Goal: Task Accomplishment & Management: Manage account settings

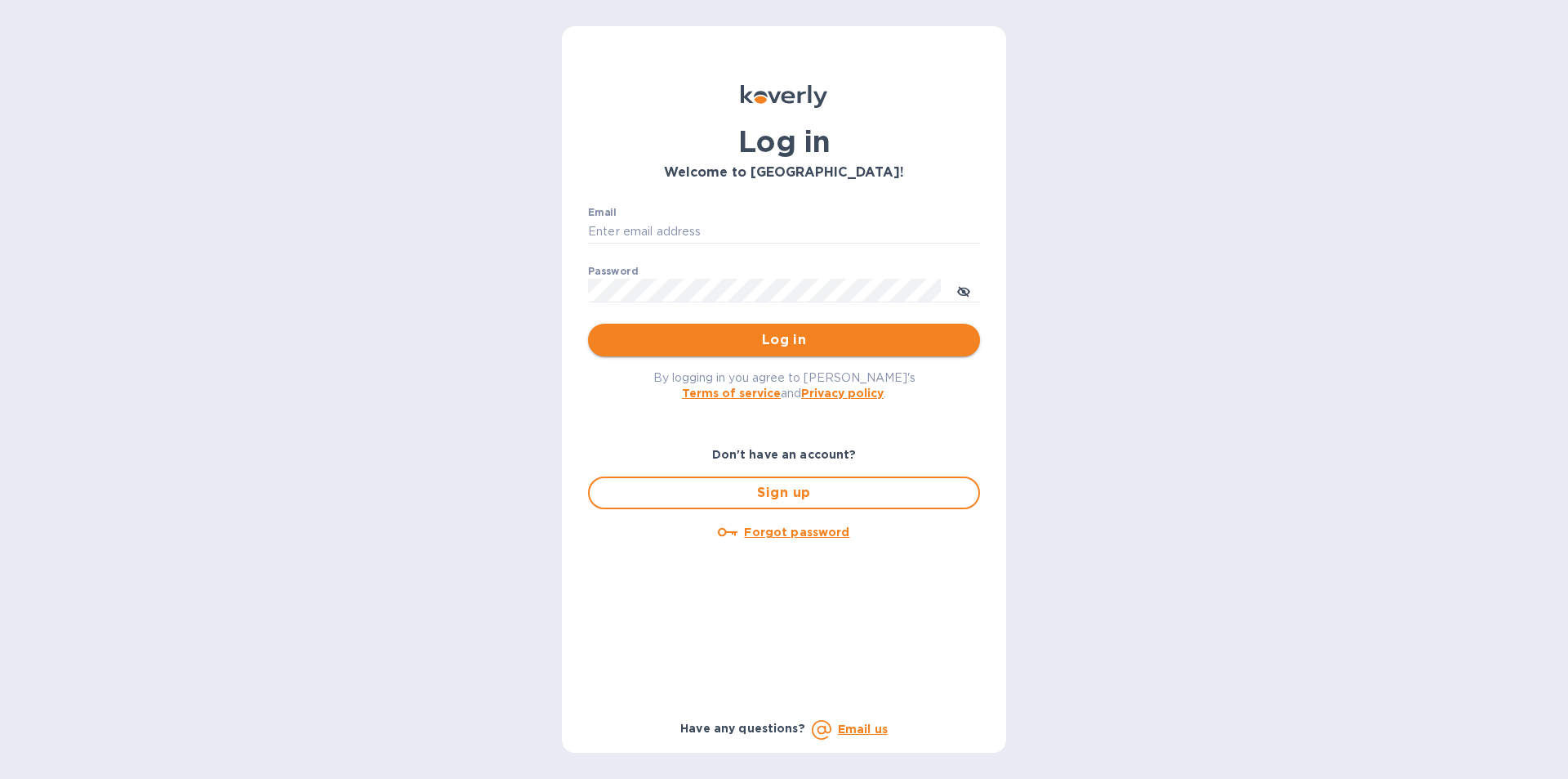
type input "[EMAIL_ADDRESS][DOMAIN_NAME]"
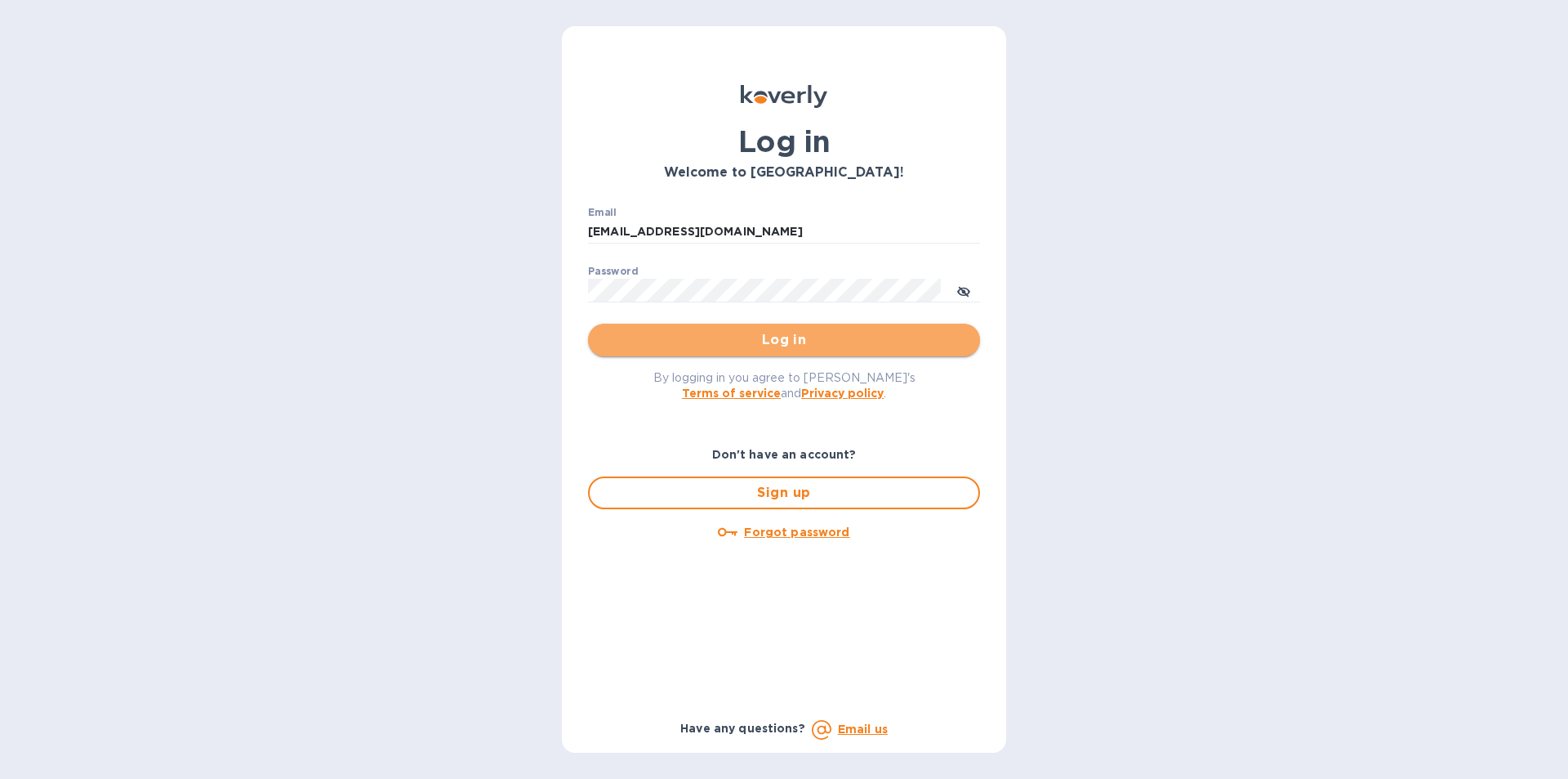
click at [795, 339] on span "Log in" at bounding box center [784, 340] width 366 height 20
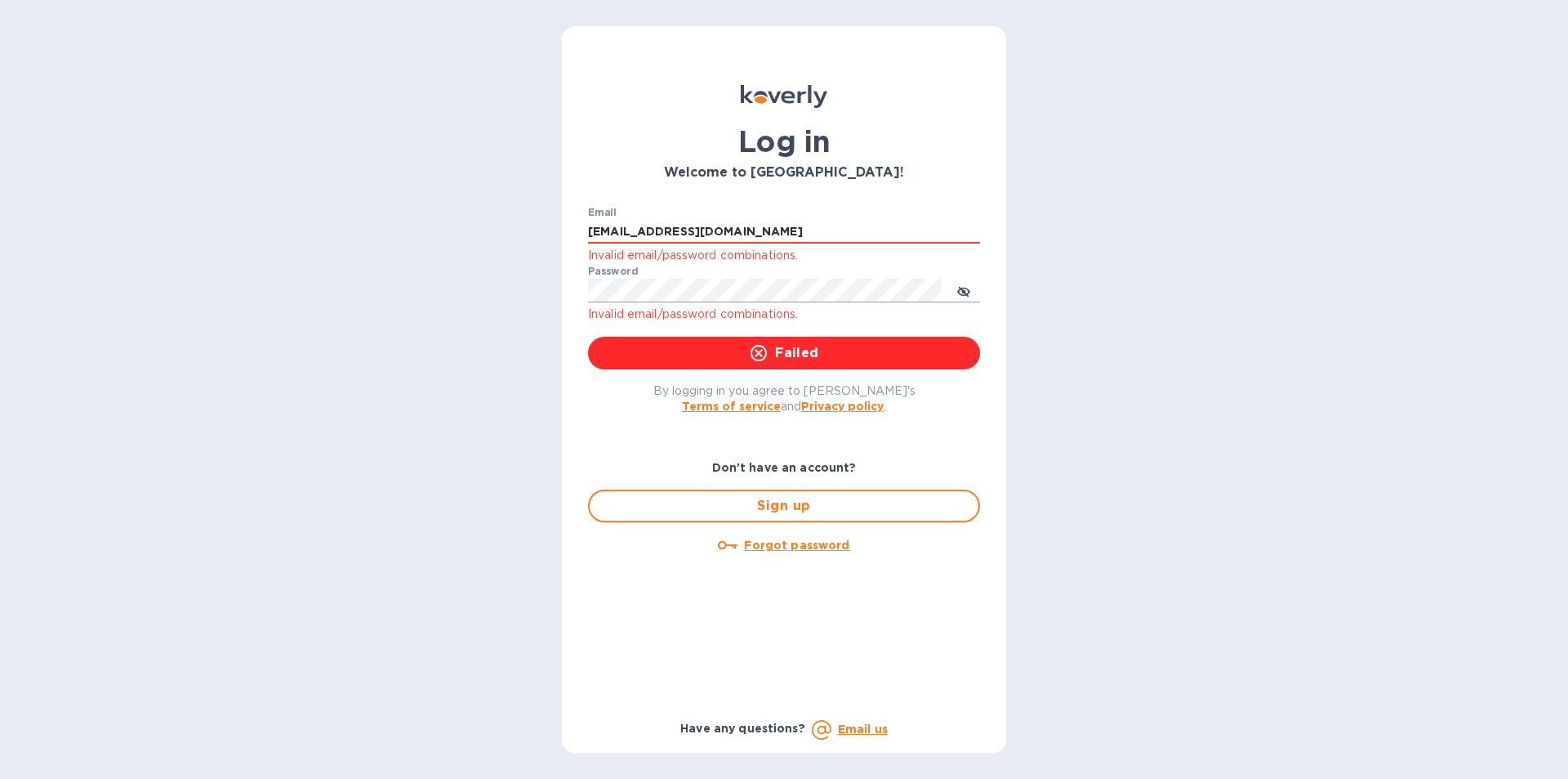
click at [970, 288] on icon "toggle password visibility" at bounding box center [963, 292] width 13 height 13
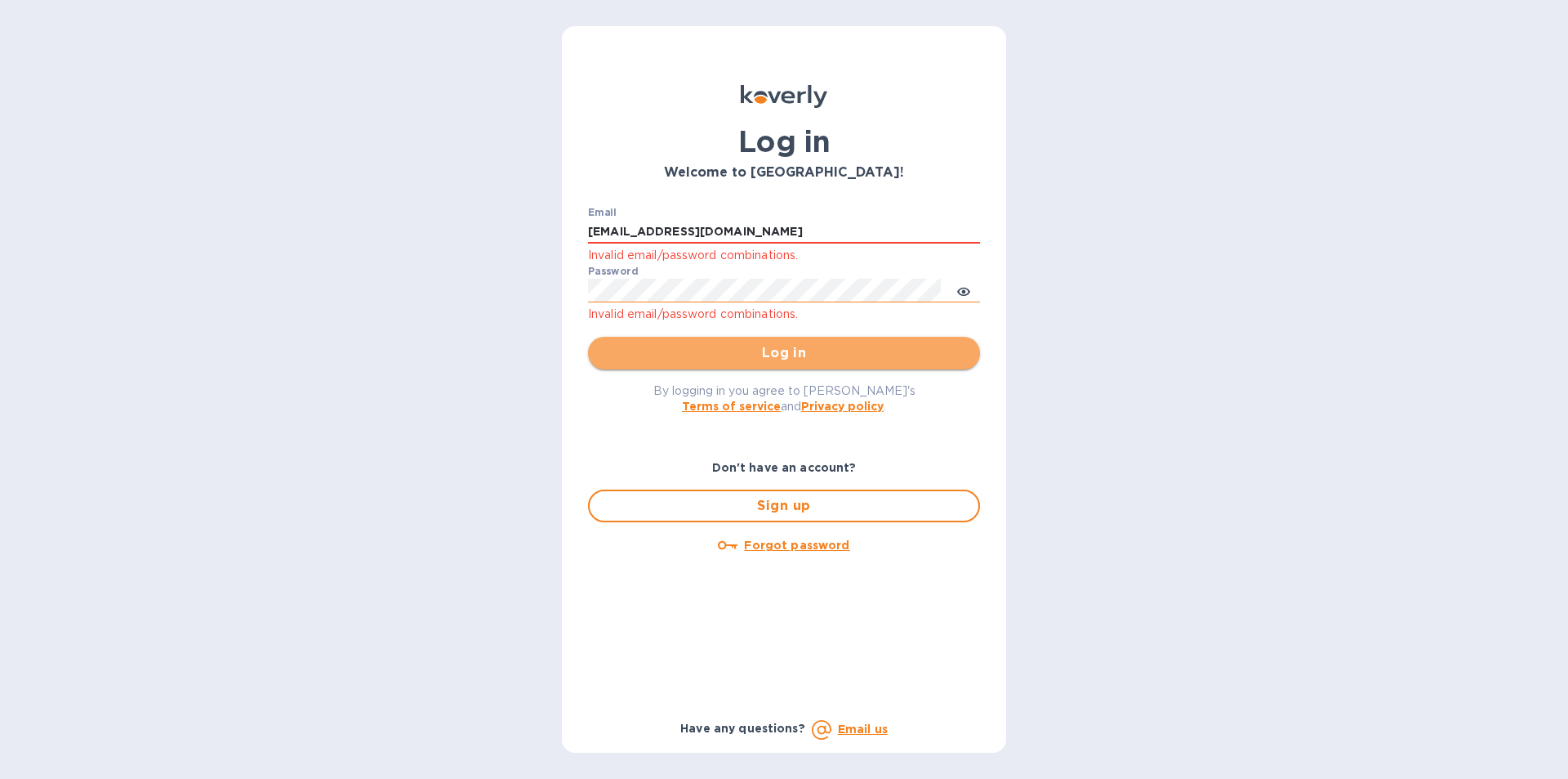
click at [795, 354] on span "Log in" at bounding box center [784, 353] width 366 height 20
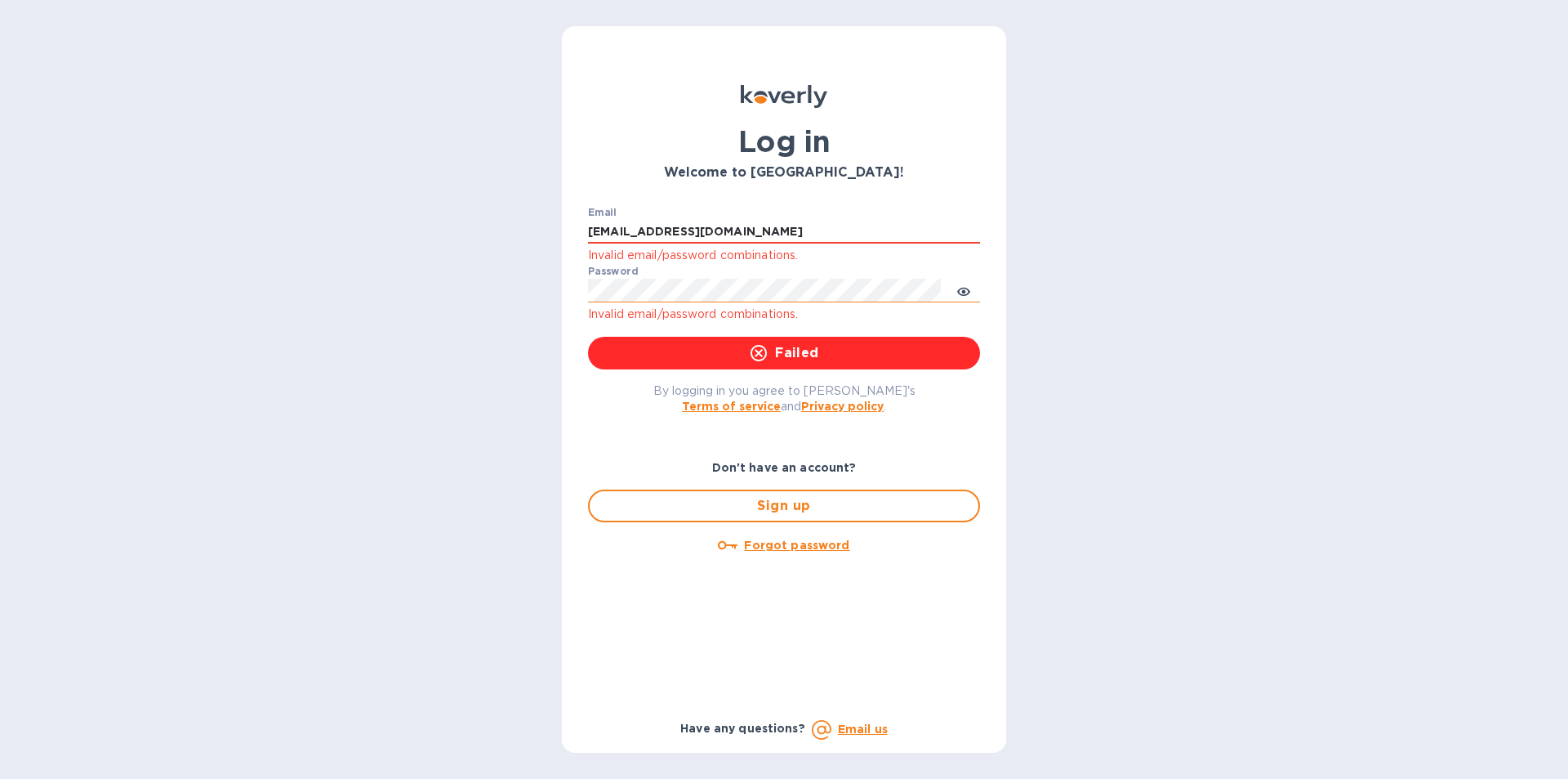
click at [1246, 375] on div "Log in Welcome to Koverly! Email stephan31265@pacbell.net Invalid email/passwor…" at bounding box center [784, 390] width 1568 height 779
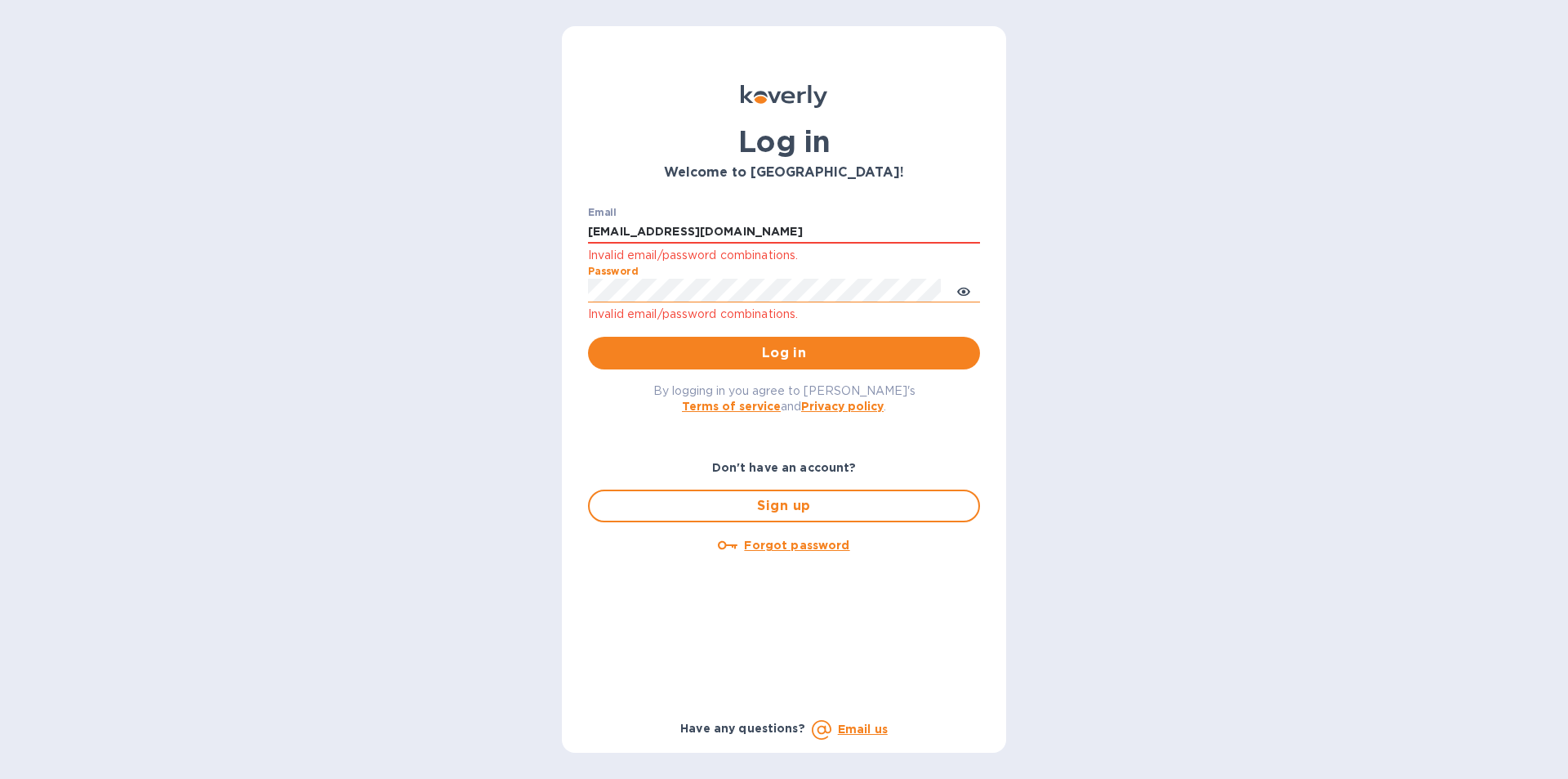
click at [588, 337] on button "Log in" at bounding box center [784, 353] width 392 height 32
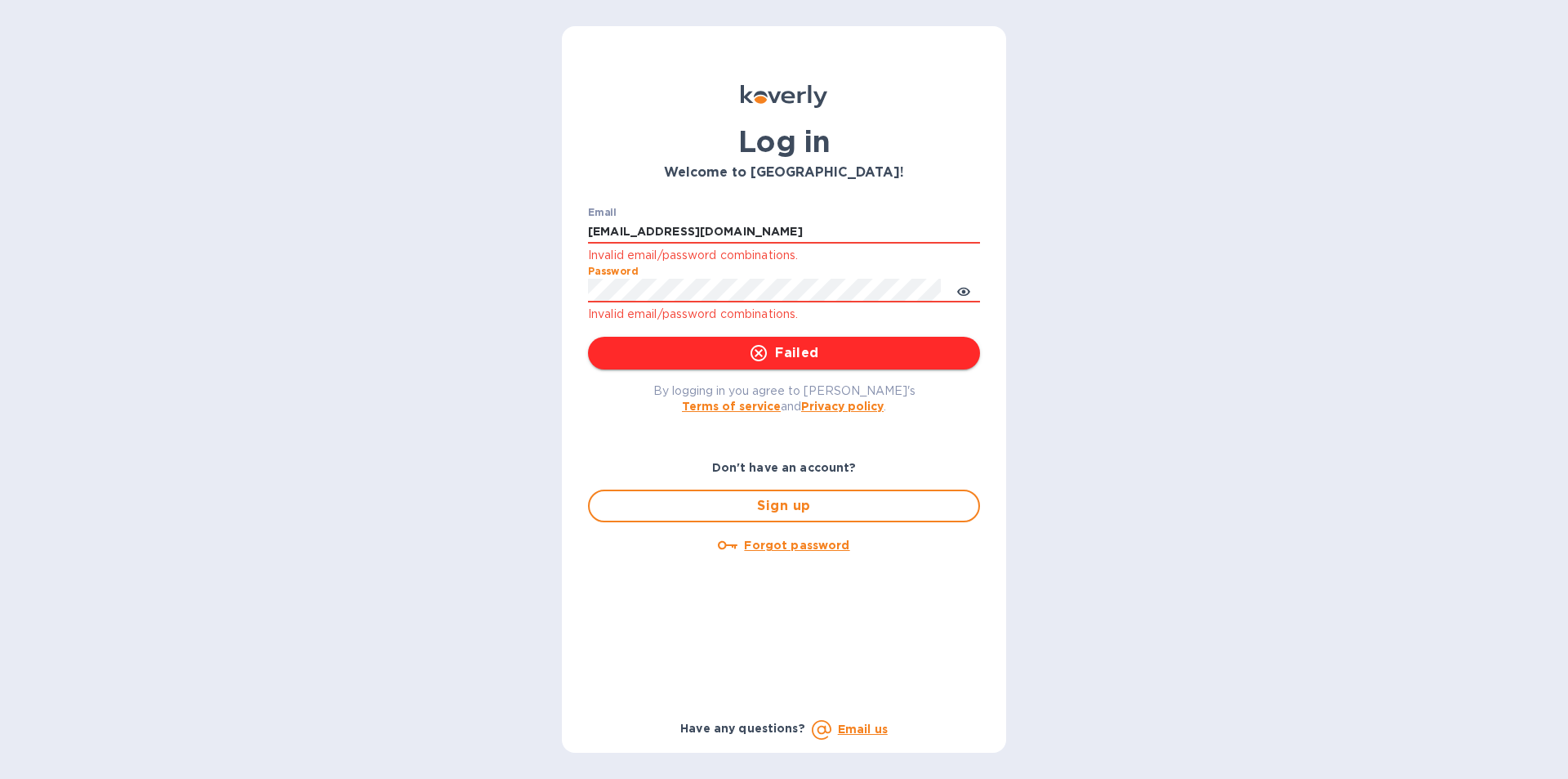
click at [875, 359] on span "Failed" at bounding box center [784, 353] width 366 height 20
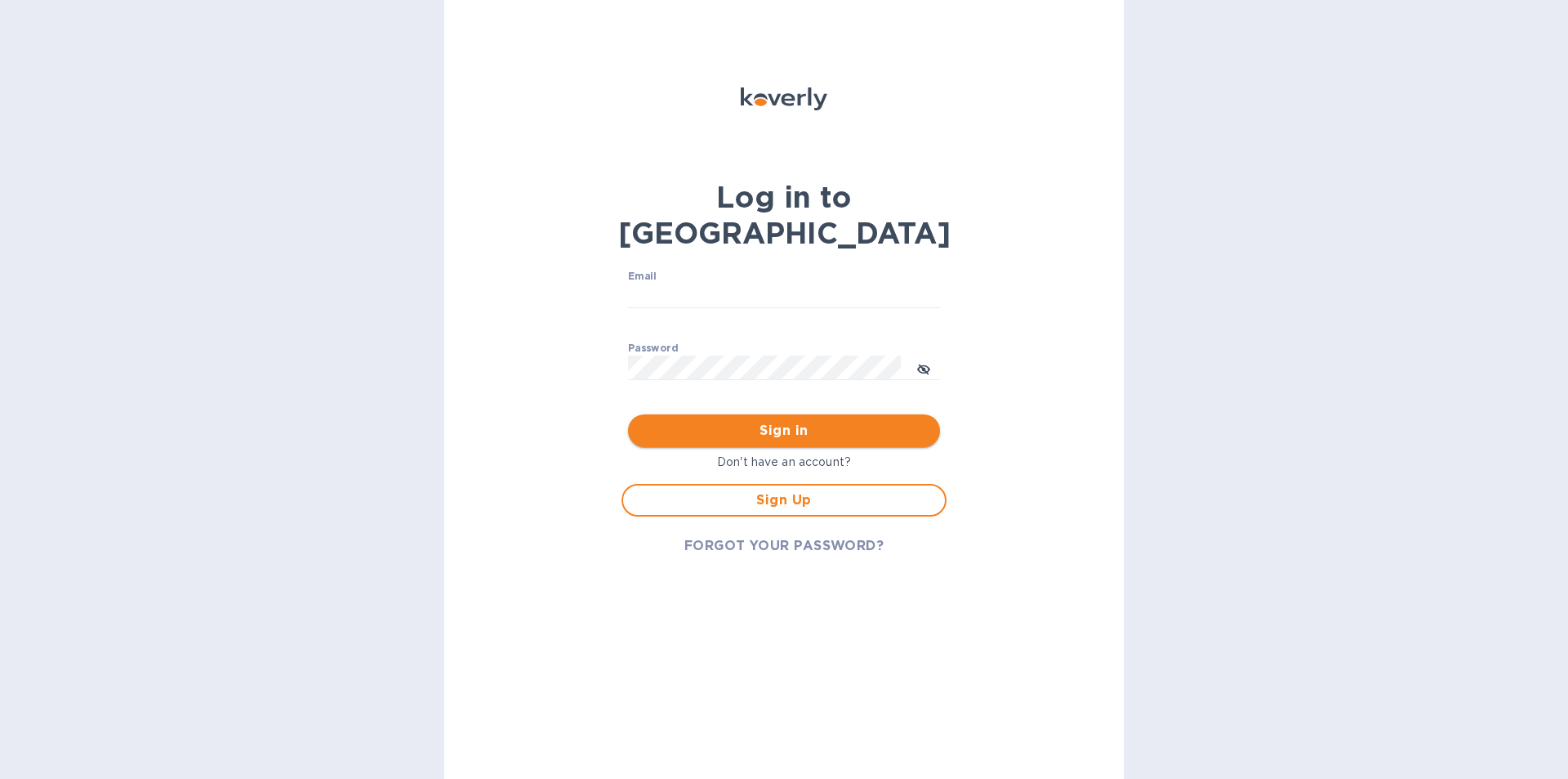
type input "[EMAIL_ADDRESS][DOMAIN_NAME]"
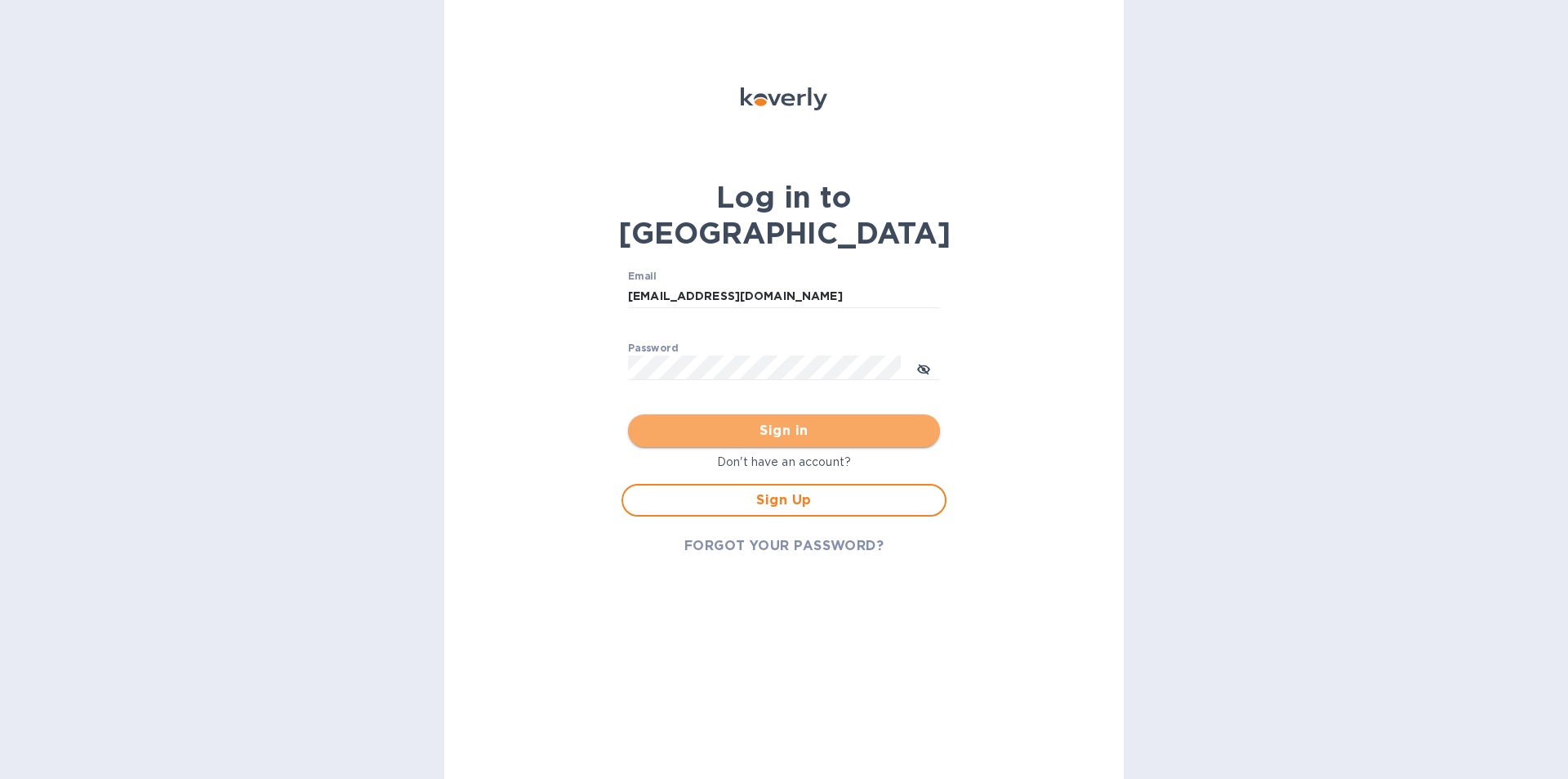
click at [807, 421] on span "Sign in" at bounding box center [784, 431] width 286 height 20
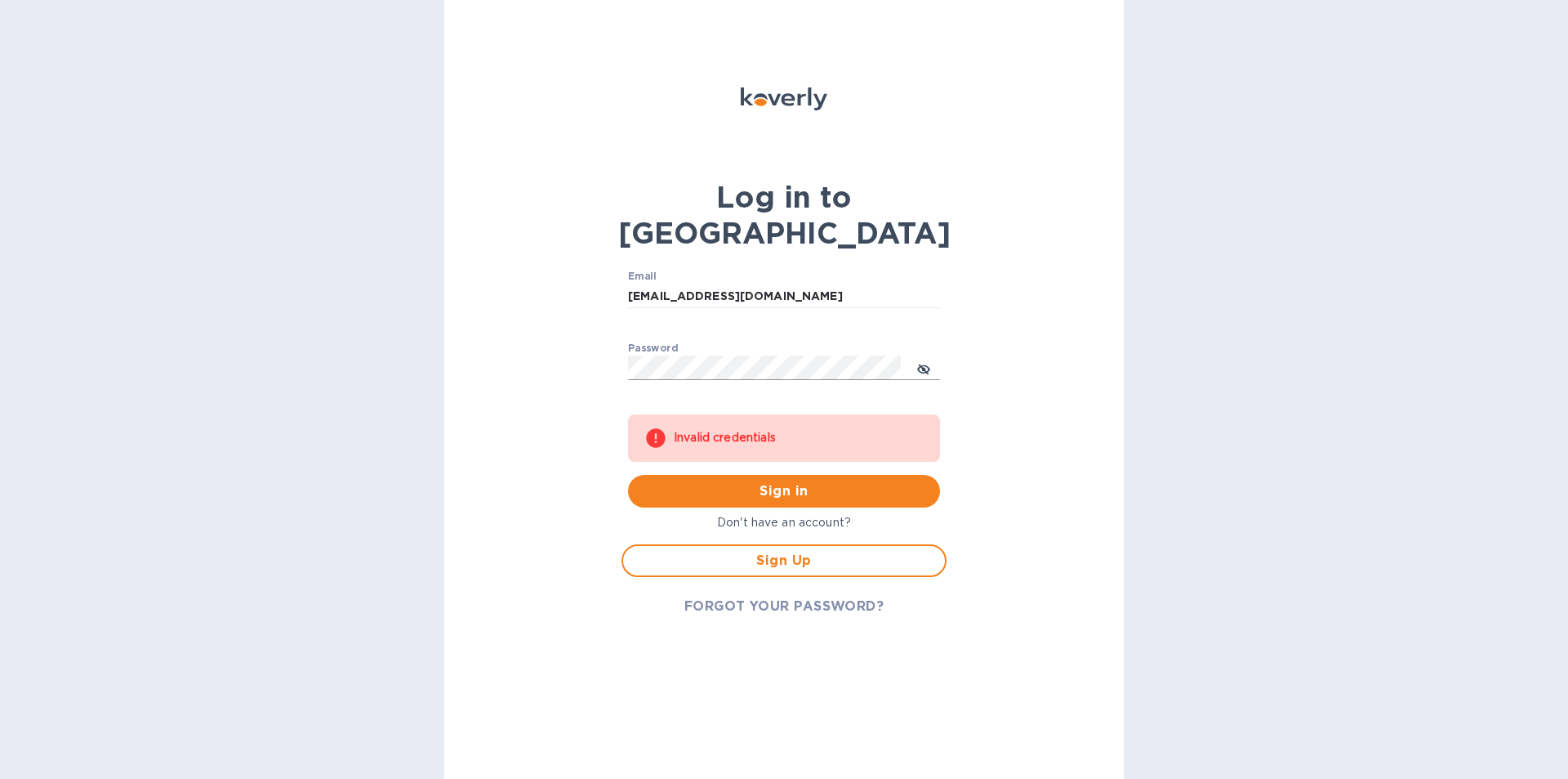
click at [925, 364] on icon "toggle password visibility" at bounding box center [923, 369] width 10 height 10
click at [925, 368] on icon "toggle password visibility" at bounding box center [924, 370] width 4 height 4
click at [788, 597] on span "FORGOT YOUR PASSWORD?" at bounding box center [784, 607] width 200 height 20
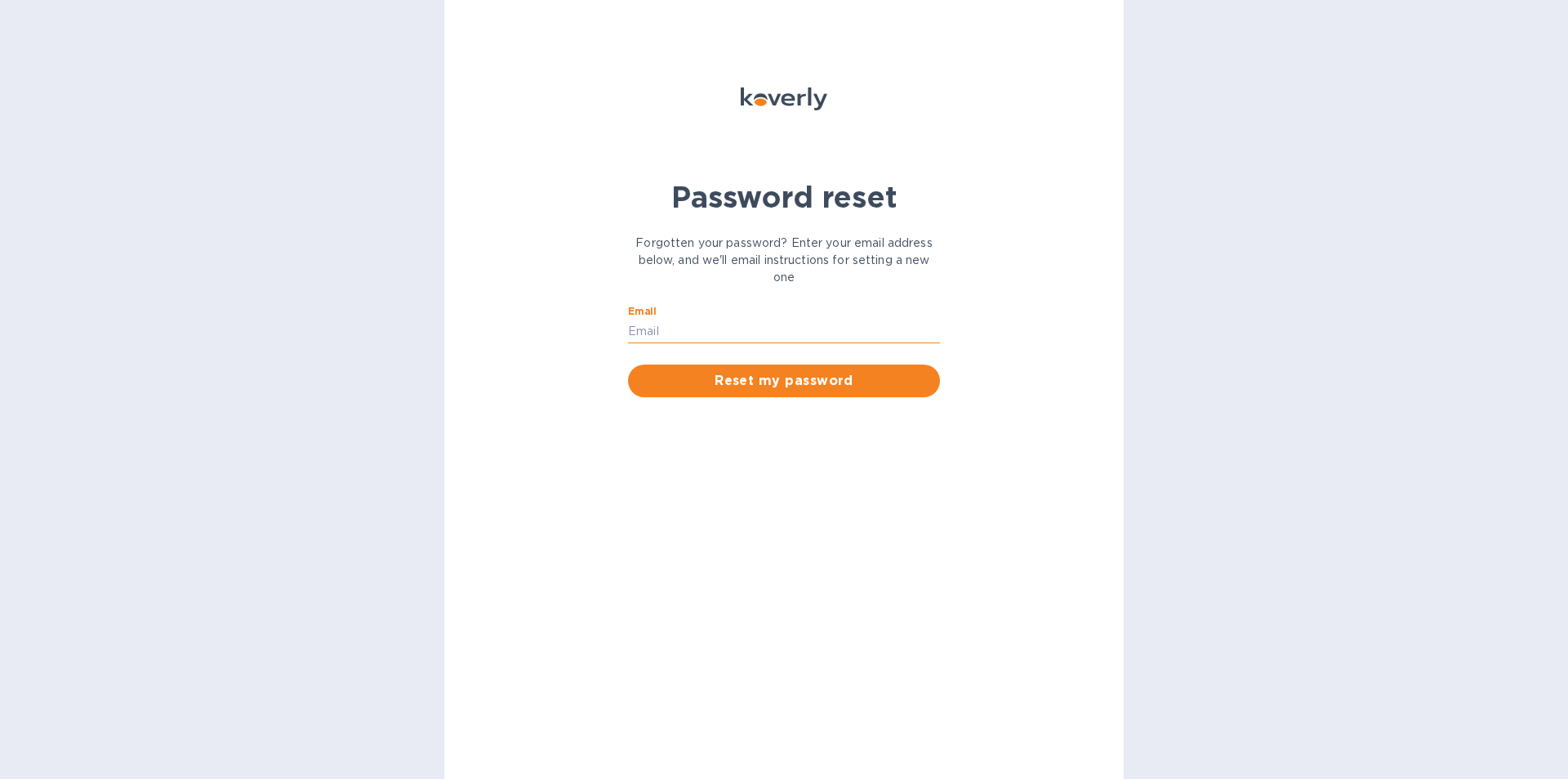
click at [717, 321] on input "Email" at bounding box center [784, 330] width 312 height 24
type input "[EMAIL_ADDRESS][DOMAIN_NAME]"
click at [771, 381] on span "Reset my password" at bounding box center [784, 381] width 286 height 20
